Goal: Task Accomplishment & Management: Use online tool/utility

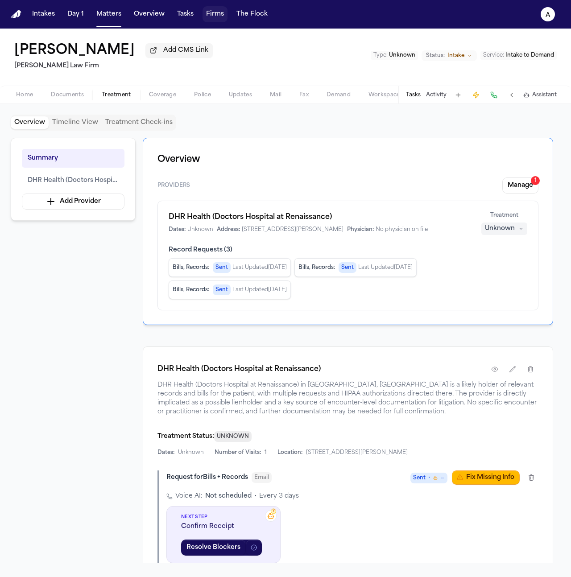
click at [214, 11] on button "Firms" at bounding box center [215, 14] width 25 height 16
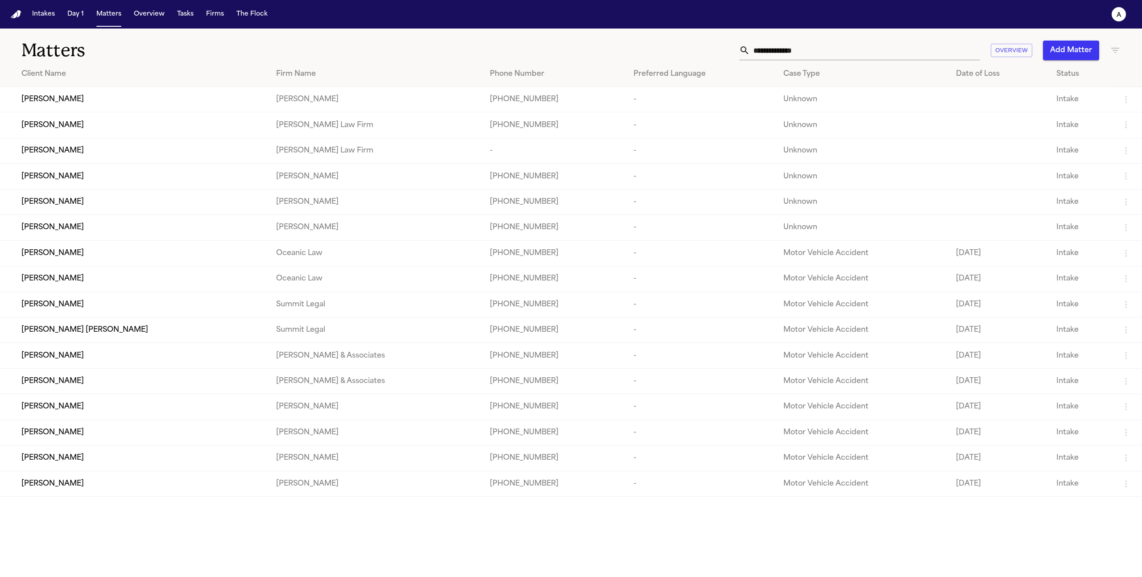
click at [114, 127] on div "[PERSON_NAME]" at bounding box center [141, 125] width 240 height 11
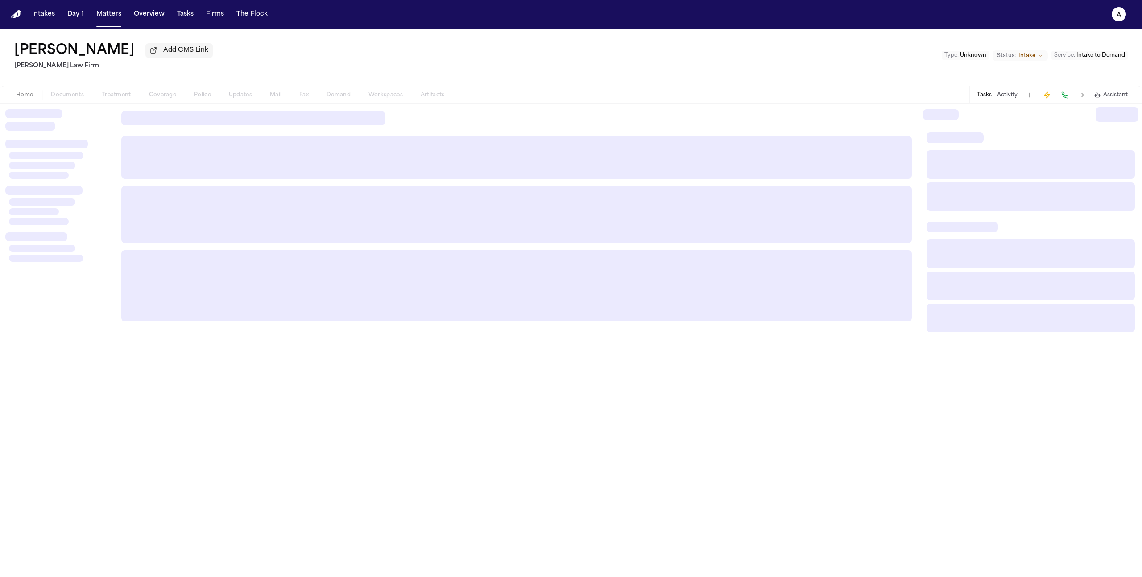
click at [114, 100] on div "Home Documents Treatment Coverage Police Updates Mail Fax Demand Workspaces Art…" at bounding box center [230, 95] width 447 height 11
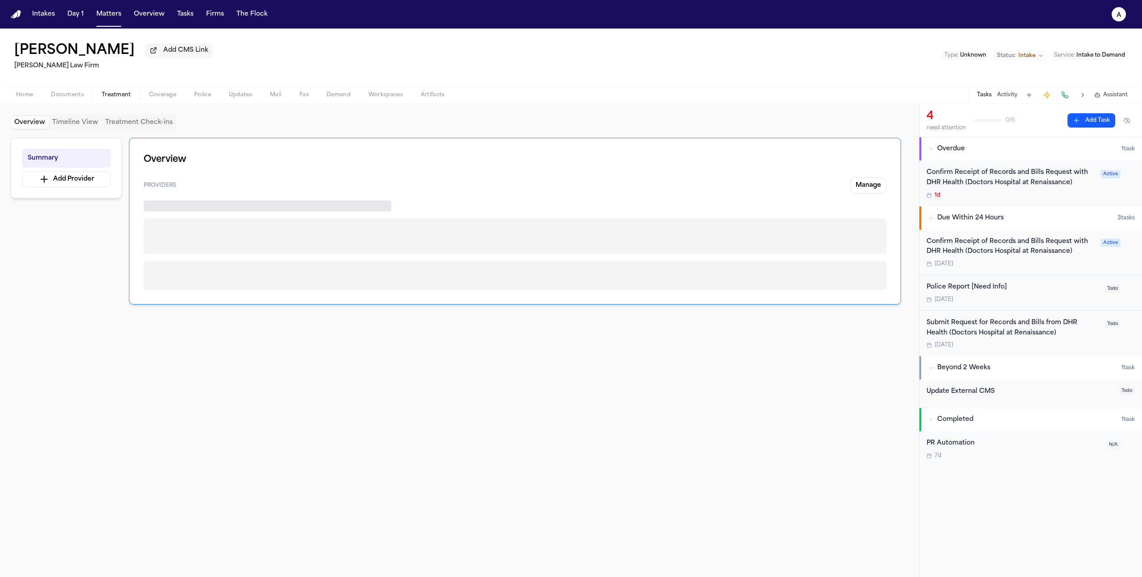
click at [123, 100] on span "button" at bounding box center [116, 99] width 40 height 1
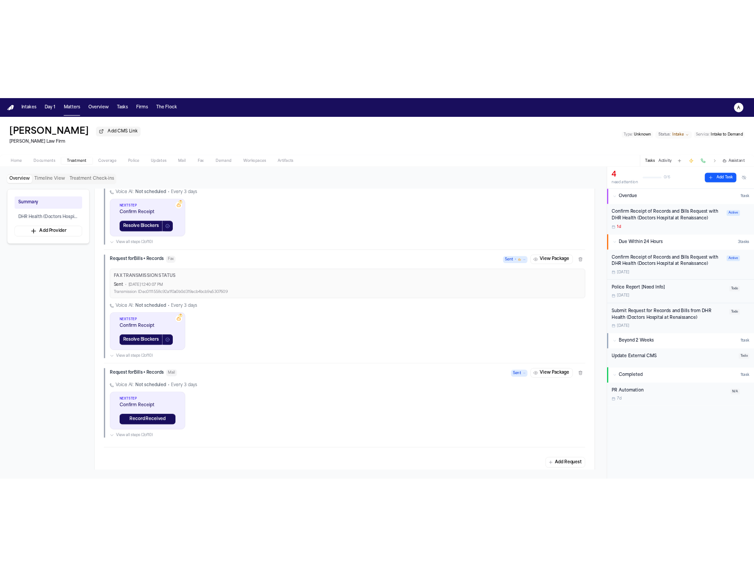
scroll to position [314, 0]
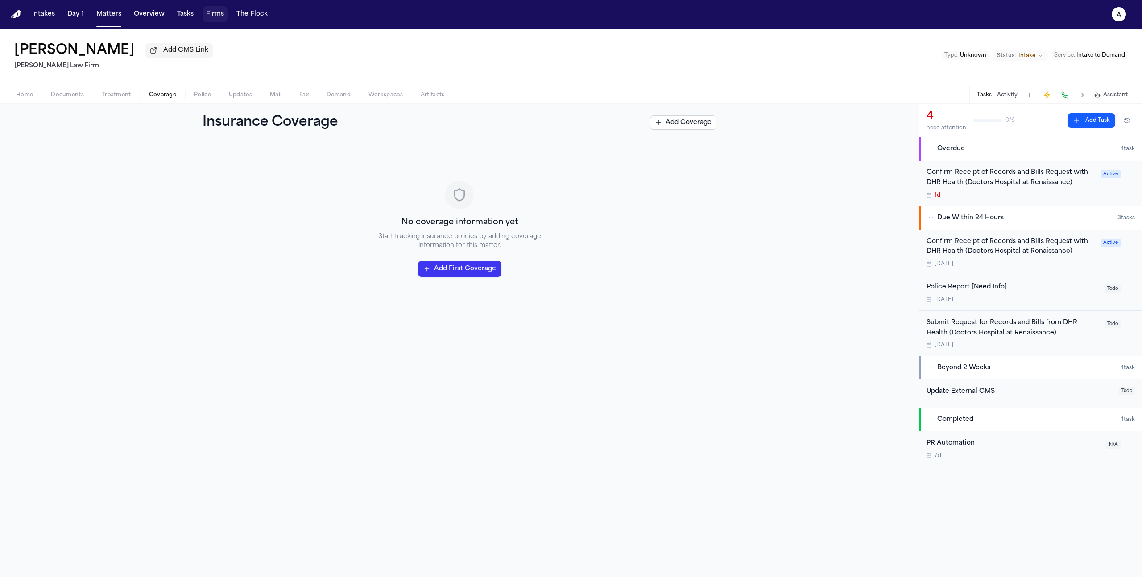
click at [205, 10] on button "Firms" at bounding box center [215, 14] width 25 height 16
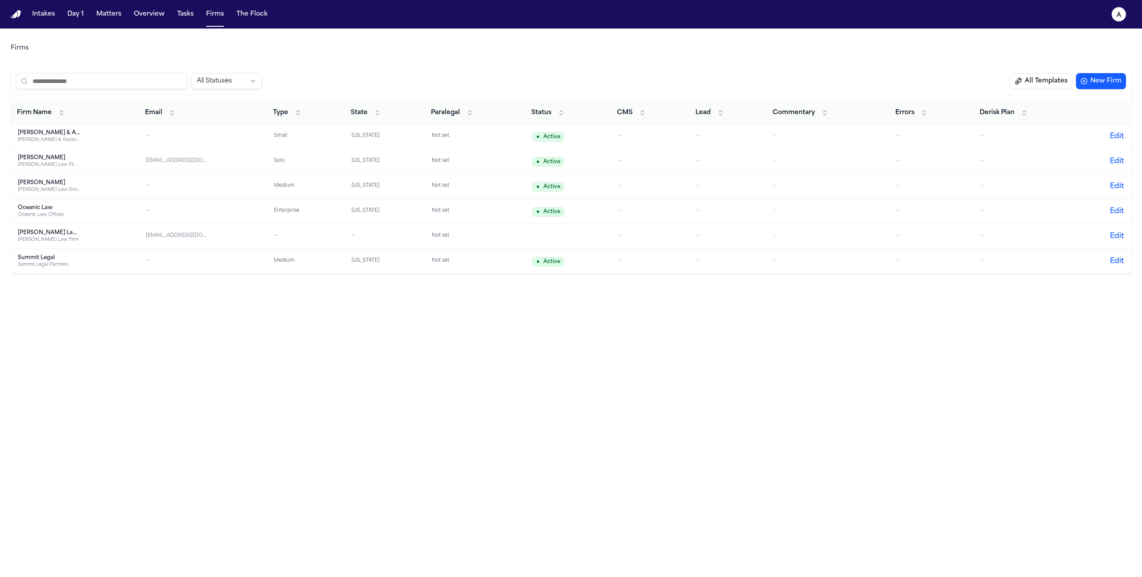
click at [41, 164] on div "[PERSON_NAME] Law Firm PLLC" at bounding box center [49, 164] width 62 height 7
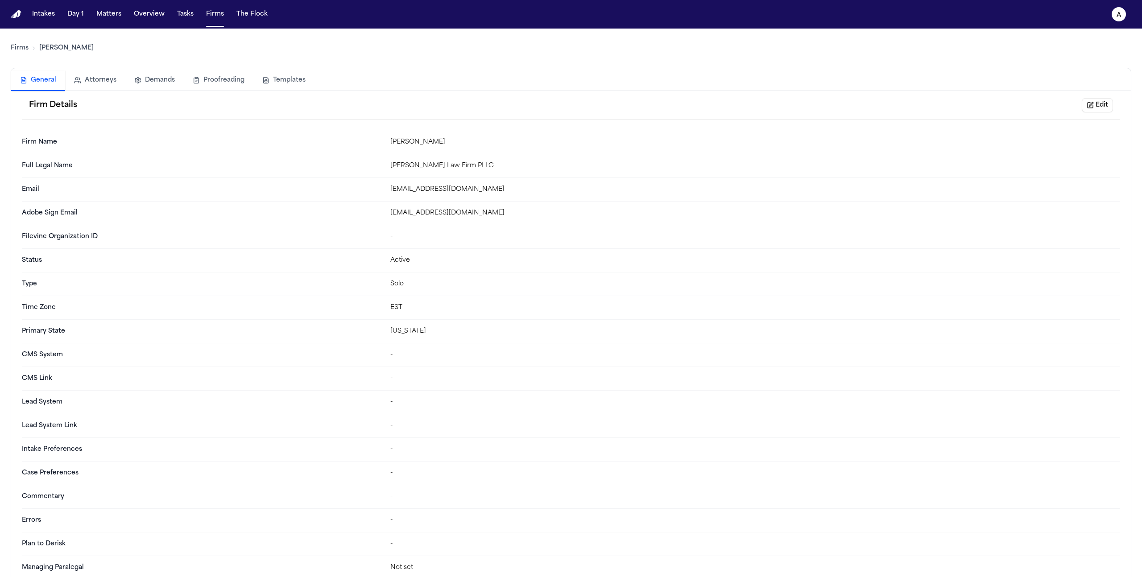
click at [285, 84] on button "Templates" at bounding box center [283, 80] width 61 height 20
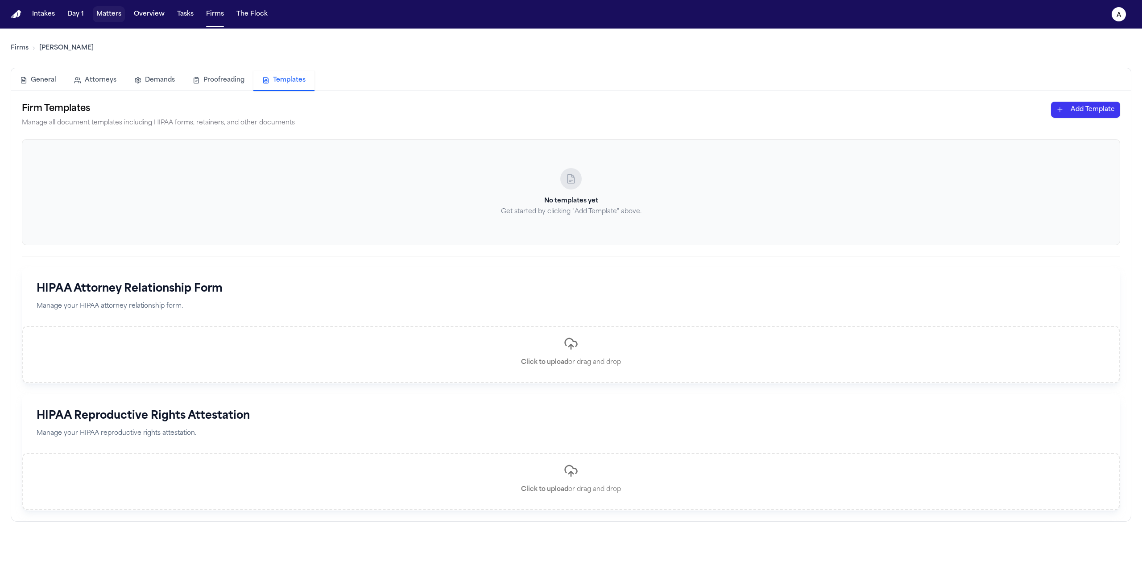
click at [110, 18] on button "Matters" at bounding box center [109, 14] width 32 height 16
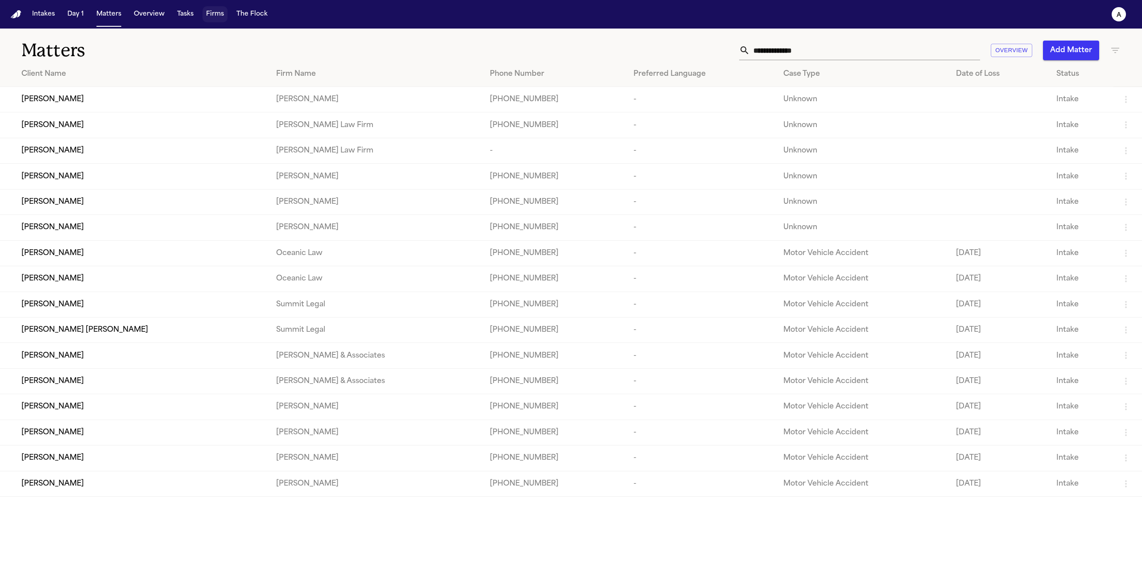
click at [212, 11] on button "Firms" at bounding box center [215, 14] width 25 height 16
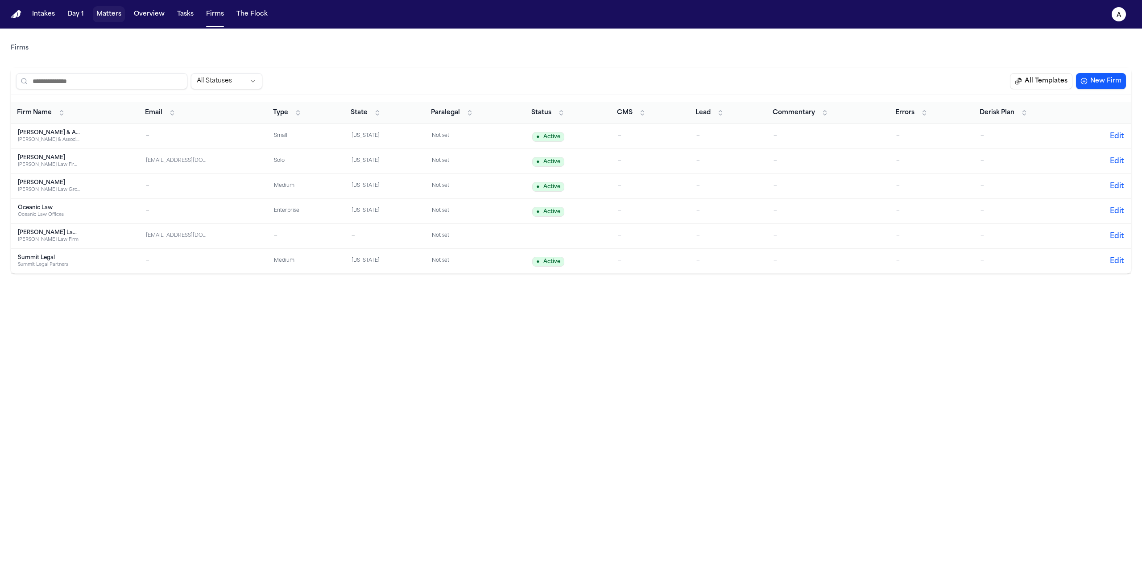
click at [110, 12] on button "Matters" at bounding box center [109, 14] width 32 height 16
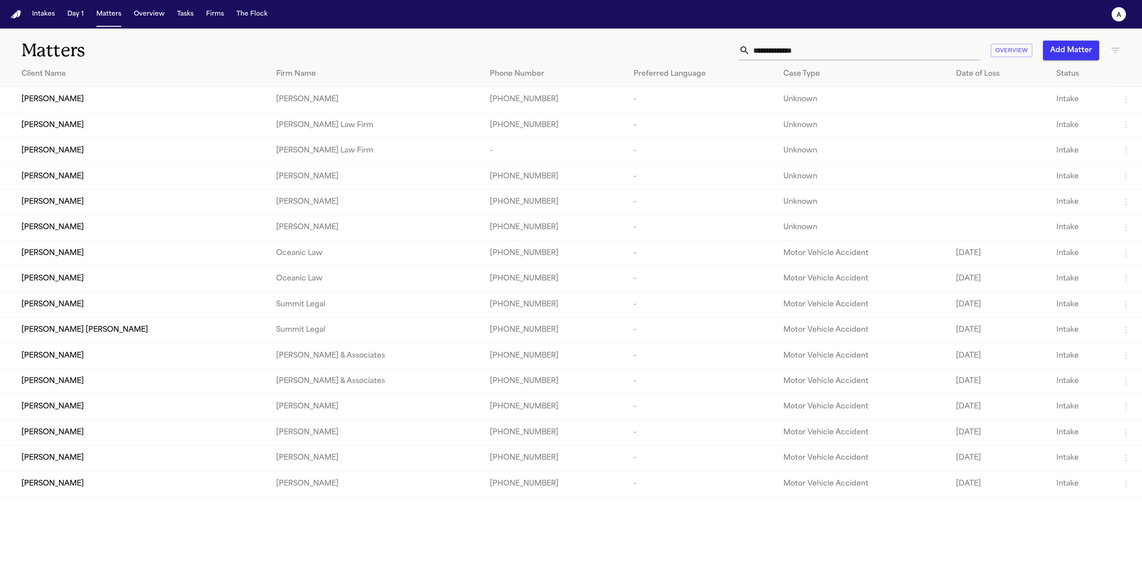
click at [79, 100] on div "[PERSON_NAME]" at bounding box center [141, 99] width 240 height 11
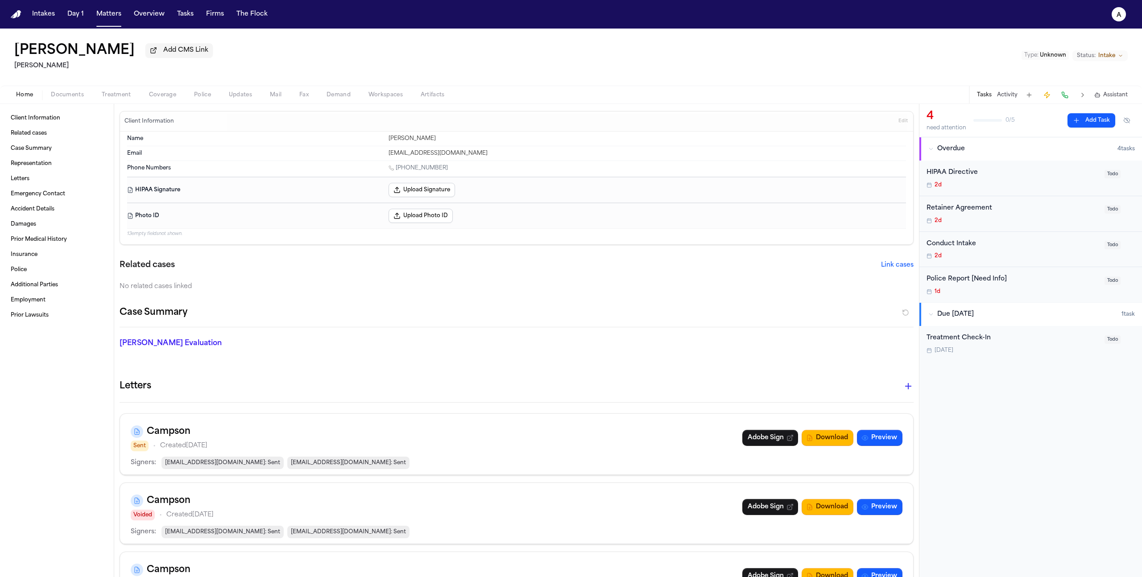
click at [106, 95] on span "Treatment" at bounding box center [116, 94] width 29 height 7
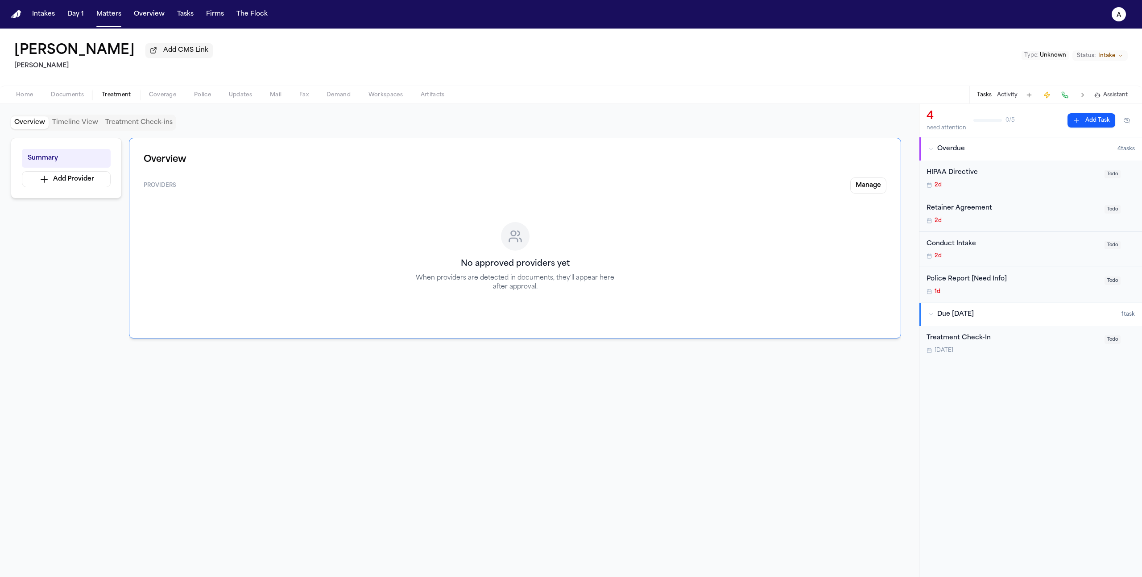
click at [205, 12] on button "Firms" at bounding box center [215, 14] width 25 height 16
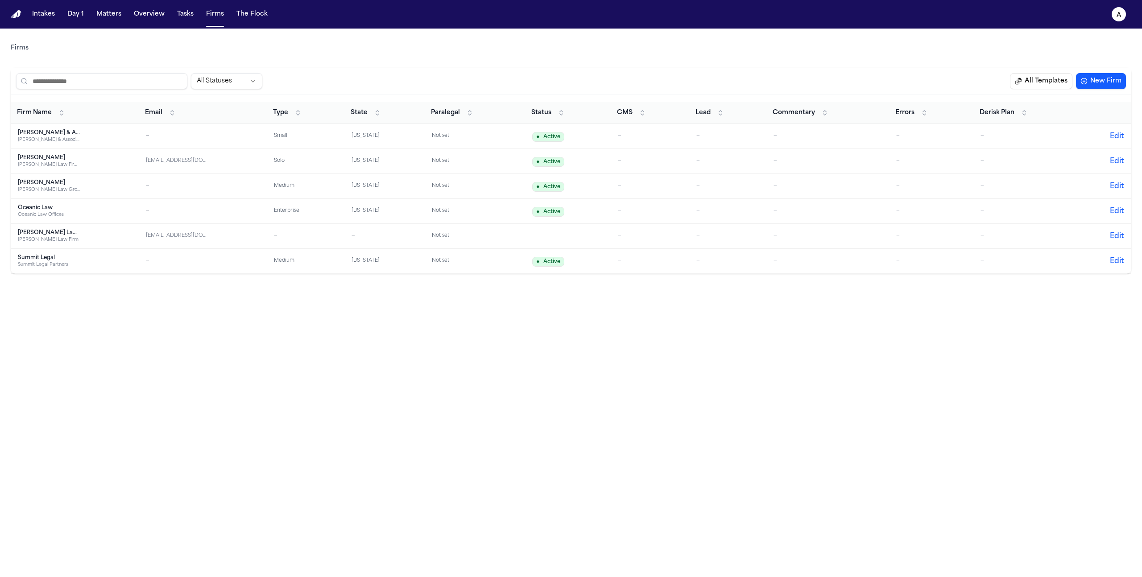
click at [59, 166] on div "[PERSON_NAME] Law Firm PLLC" at bounding box center [49, 164] width 62 height 7
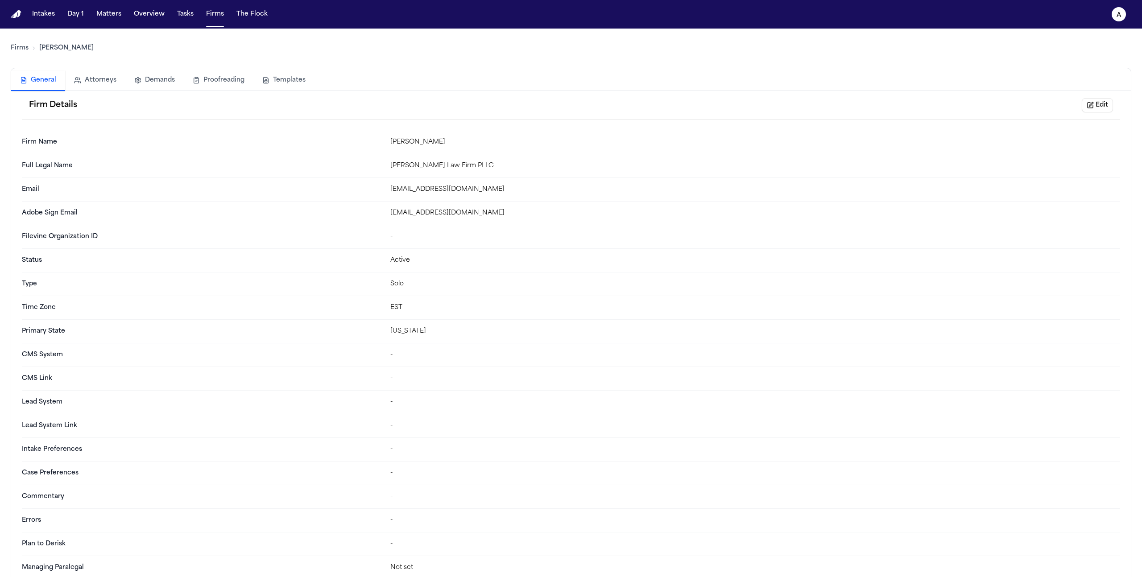
click at [273, 79] on button "Templates" at bounding box center [283, 80] width 61 height 20
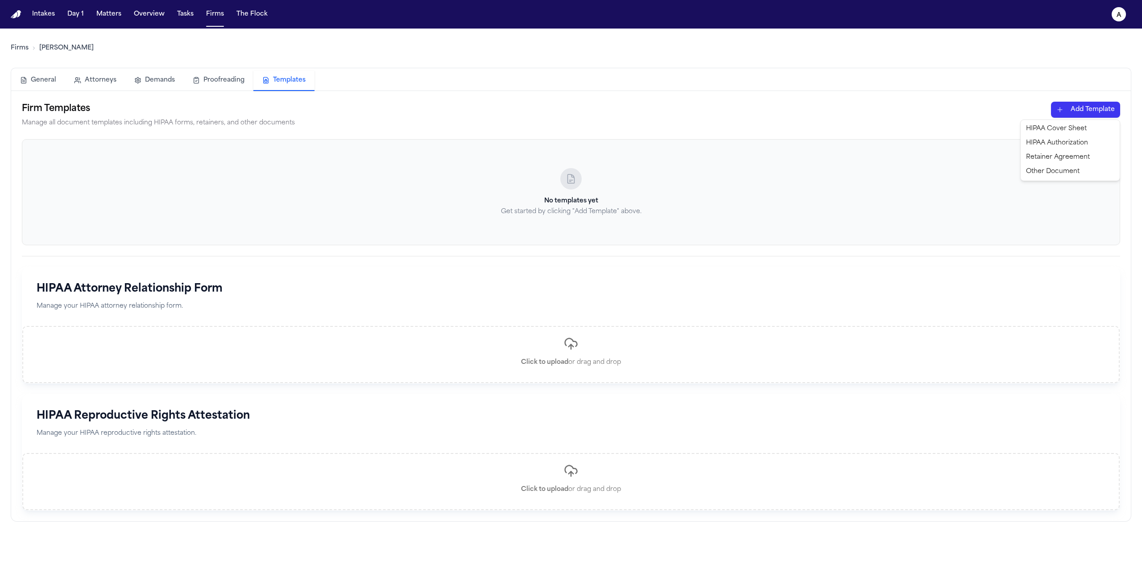
click at [1075, 110] on html "Intakes Day 1 Matters Overview Tasks Firms The Flock a Firms [PERSON_NAME] Gene…" at bounding box center [571, 288] width 1142 height 577
click at [1067, 144] on div "HIPAA Authorization" at bounding box center [1070, 143] width 95 height 14
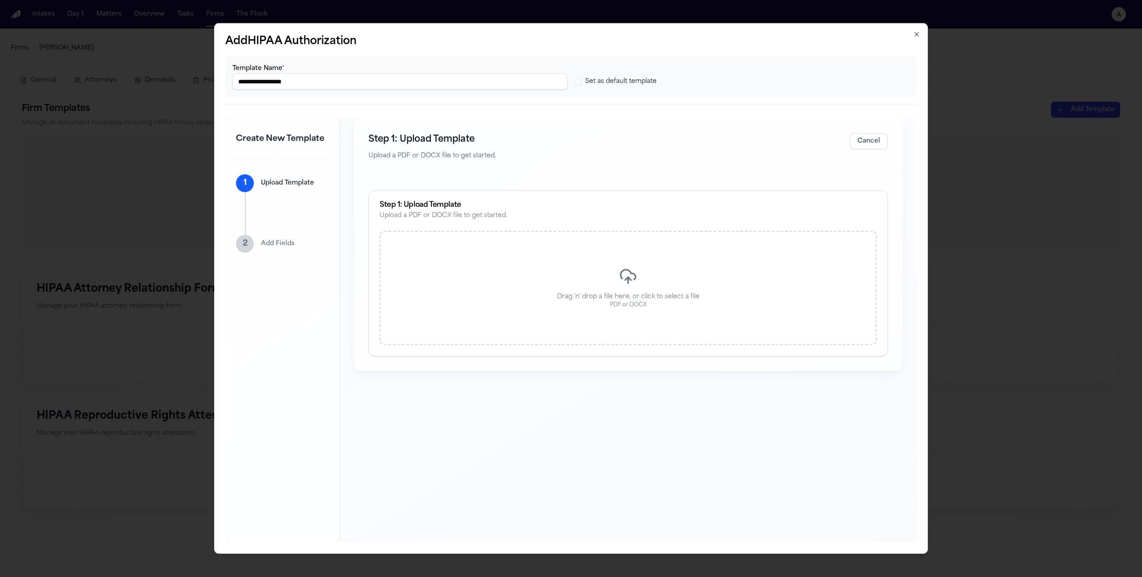
click at [577, 241] on div "Drag 'n' drop a file here, or click to select a file PDF or DOCX" at bounding box center [628, 288] width 497 height 114
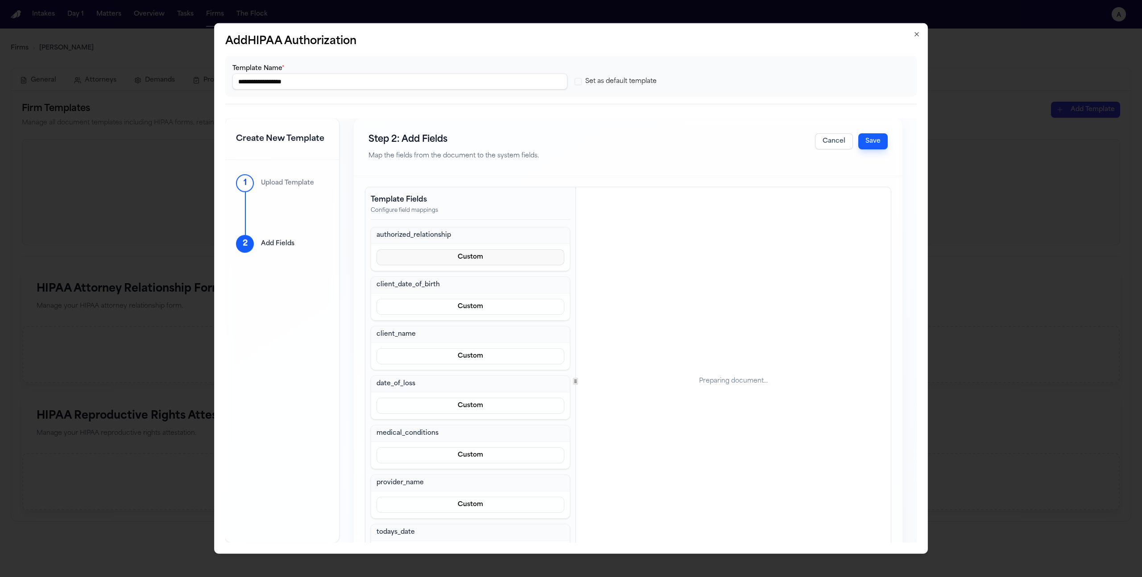
click at [486, 264] on button "Custom" at bounding box center [471, 257] width 188 height 16
click at [480, 281] on div "authorized_relationship Custom client_date_of_birth Custom client_name Custom d…" at bounding box center [470, 397] width 199 height 341
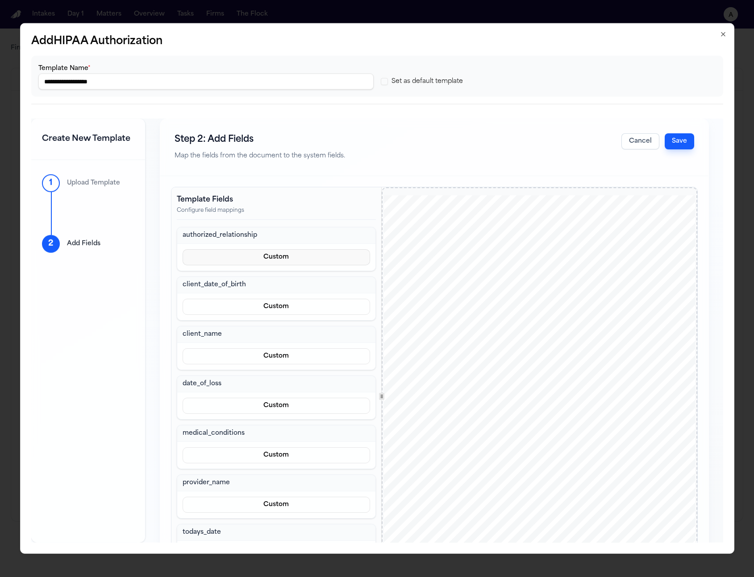
click at [264, 263] on button "Custom" at bounding box center [276, 257] width 188 height 16
click at [277, 284] on div "authorized_relationship Custom client_date_of_birth Custom client_name Custom d…" at bounding box center [276, 397] width 199 height 341
click at [283, 280] on div "client_date_of_birth" at bounding box center [276, 285] width 199 height 17
click at [298, 264] on button "Custom" at bounding box center [276, 257] width 188 height 16
click at [264, 279] on div "authorized_relationship Custom client_date_of_birth Custom client_name Custom d…" at bounding box center [276, 397] width 199 height 341
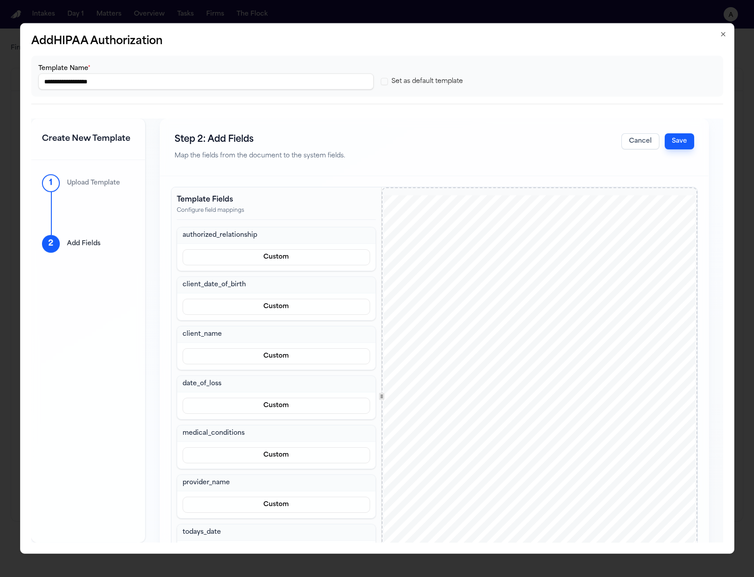
click at [265, 264] on button "Custom" at bounding box center [276, 257] width 188 height 16
click at [639, 141] on div "Step 2: Add Fields Map the fields from the document to the system fields. Cance…" at bounding box center [434, 368] width 549 height 499
click at [623, 140] on button "Cancel" at bounding box center [640, 141] width 38 height 16
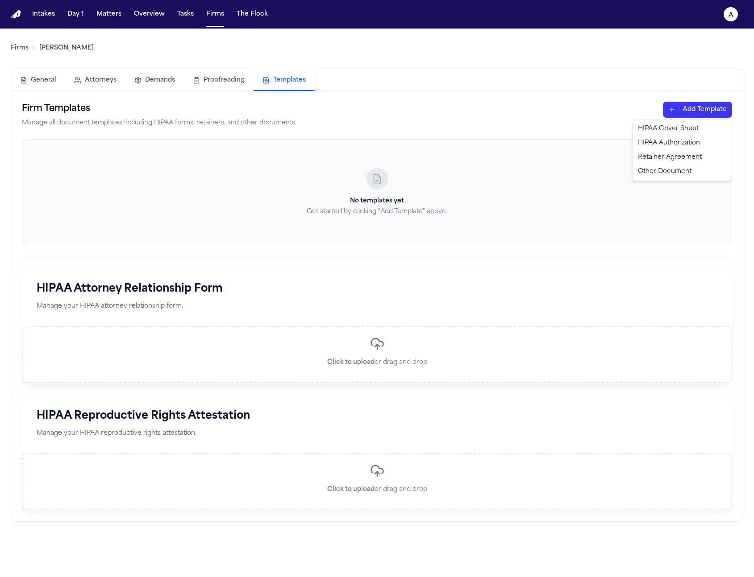
click at [698, 111] on html "Intakes Day 1 Matters Overview Tasks Firms The Flock a Firms [PERSON_NAME] Gene…" at bounding box center [377, 288] width 754 height 577
click at [669, 146] on div "HIPAA Authorization" at bounding box center [681, 143] width 95 height 14
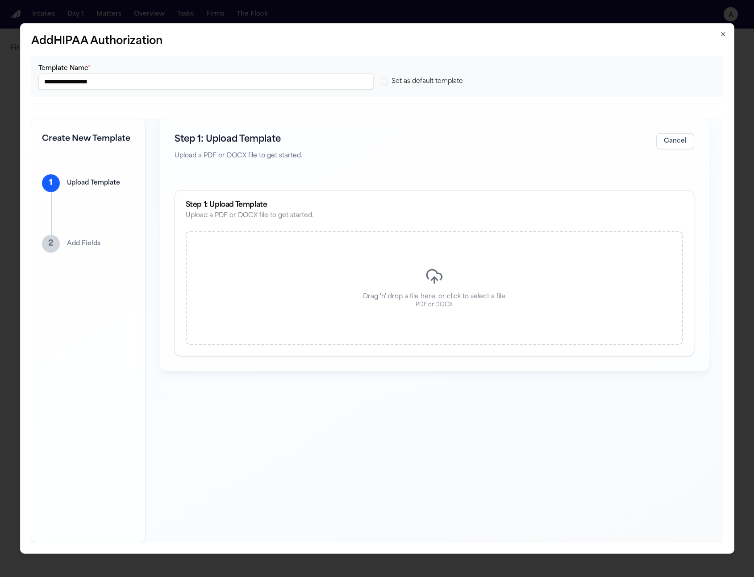
click at [371, 273] on div "Drag 'n' drop a file here, or click to select a file PDF or DOCX" at bounding box center [434, 288] width 497 height 114
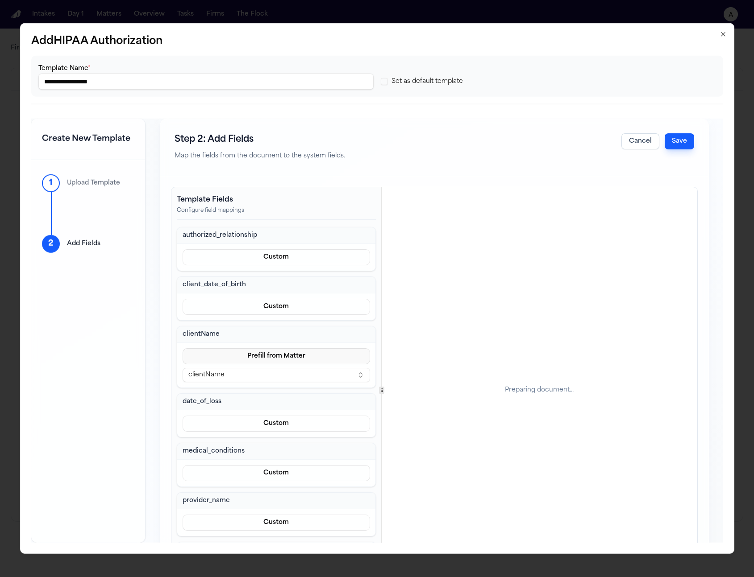
click at [278, 353] on button "Prefill from Matter" at bounding box center [276, 356] width 188 height 16
click at [274, 377] on button "clientName" at bounding box center [276, 375] width 188 height 14
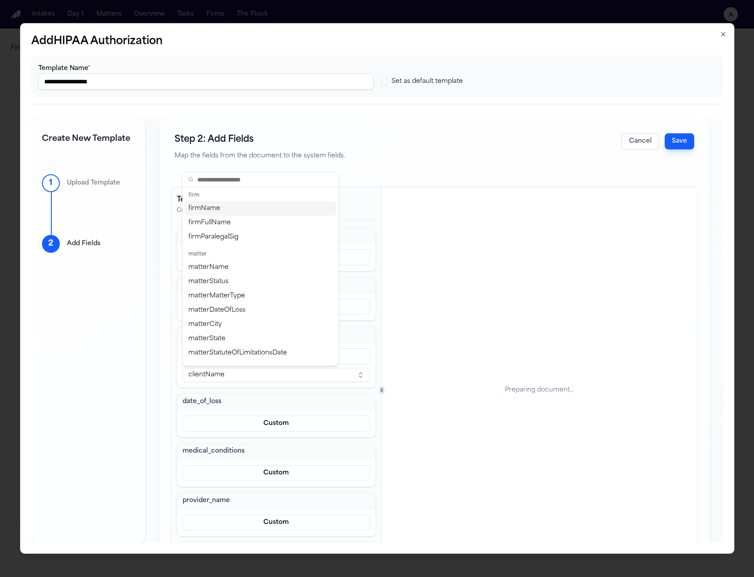
click at [274, 377] on button "clientName" at bounding box center [276, 375] width 188 height 14
